Goal: Navigation & Orientation: Go to known website

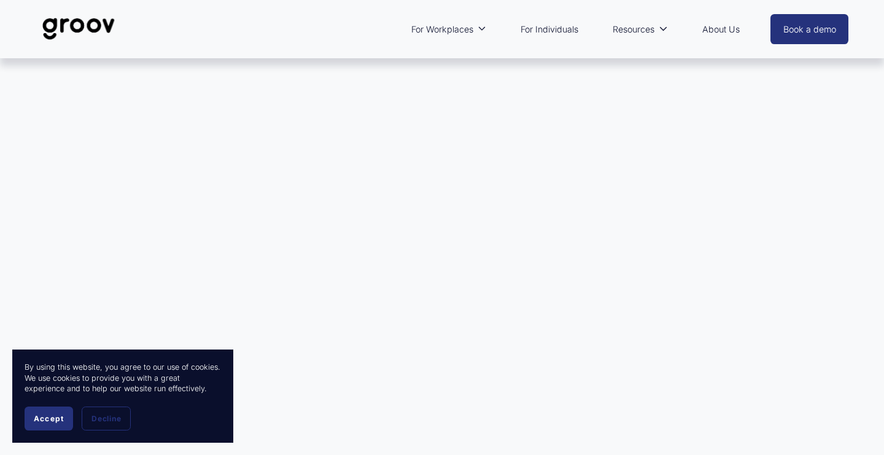
click at [551, 28] on link "For Individuals" at bounding box center [549, 29] width 70 height 28
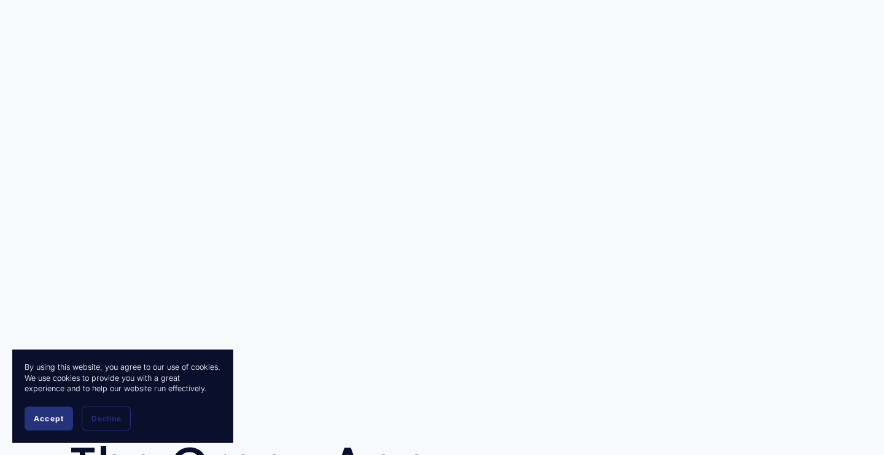
scroll to position [90, 0]
click at [47, 418] on span "Accept" at bounding box center [49, 418] width 30 height 9
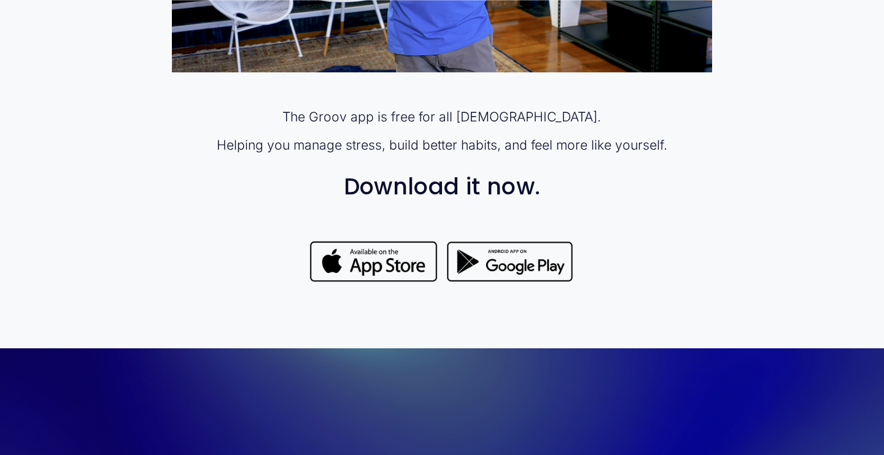
scroll to position [948, 0]
